Goal: Navigation & Orientation: Go to known website

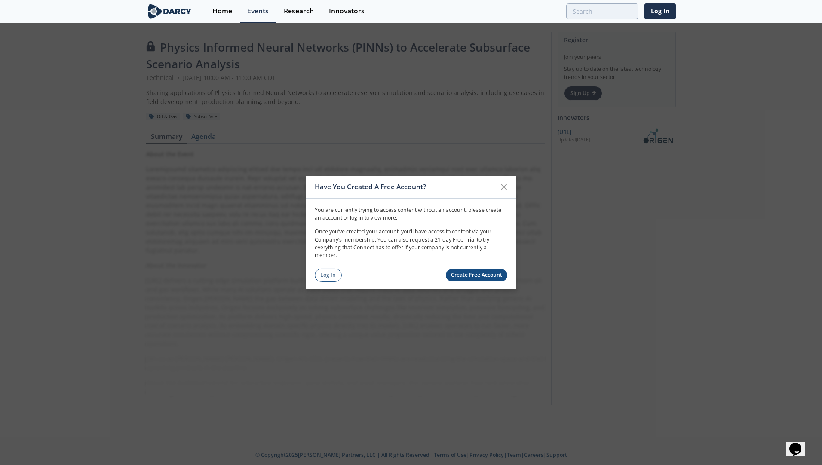
drag, startPoint x: 327, startPoint y: 271, endPoint x: 774, endPoint y: 200, distance: 452.8
click at [327, 271] on link "Log In" at bounding box center [328, 275] width 27 height 13
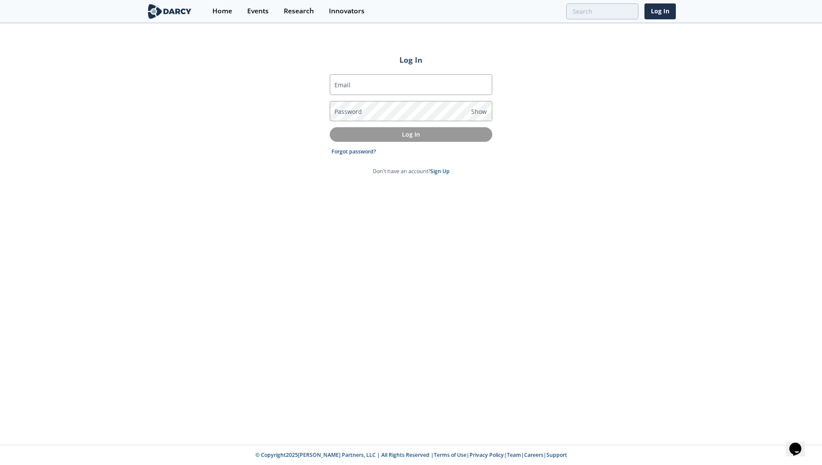
click at [336, 82] on label "Email" at bounding box center [343, 84] width 16 height 9
click at [336, 82] on input "Email" at bounding box center [411, 84] width 163 height 21
click at [343, 88] on label "Email" at bounding box center [343, 84] width 16 height 9
click at [343, 88] on input "Email" at bounding box center [411, 84] width 163 height 21
click at [349, 86] on label "Email" at bounding box center [343, 84] width 16 height 9
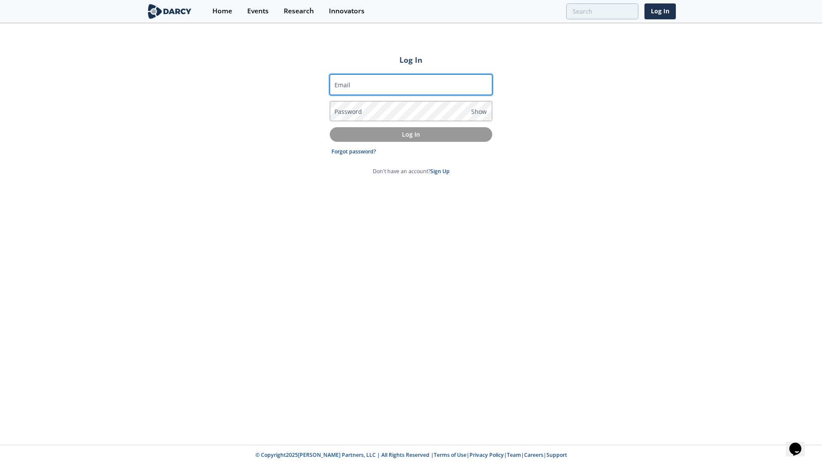
click at [349, 86] on input "Email" at bounding box center [411, 84] width 163 height 21
